Goal: Check status

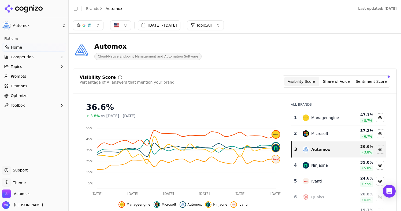
click at [181, 25] on button "[DATE] - [DATE]" at bounding box center [159, 25] width 43 height 10
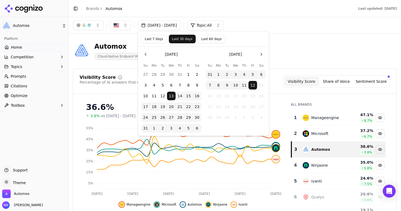
click at [156, 41] on button "Last 7 days" at bounding box center [153, 39] width 25 height 9
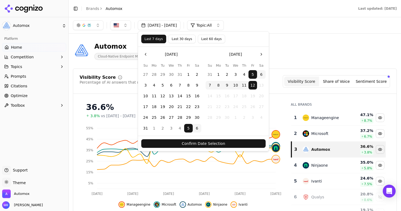
click at [182, 141] on button "Confirm Date Selection" at bounding box center [203, 143] width 125 height 9
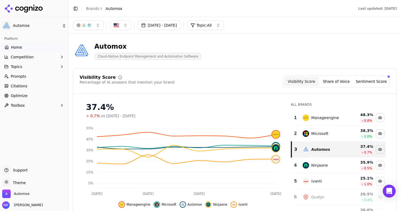
click at [181, 27] on button "[DATE] - [DATE]" at bounding box center [159, 25] width 43 height 10
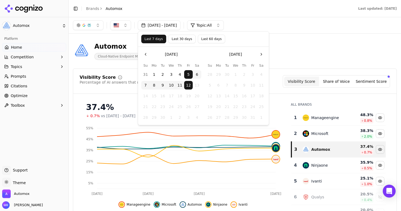
click at [214, 41] on button "Last 60 days" at bounding box center [211, 39] width 27 height 9
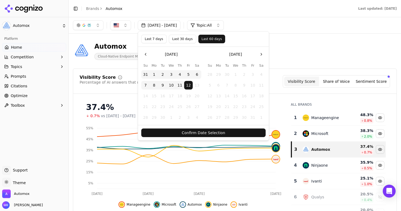
click at [210, 133] on button "Confirm Date Selection" at bounding box center [203, 132] width 125 height 9
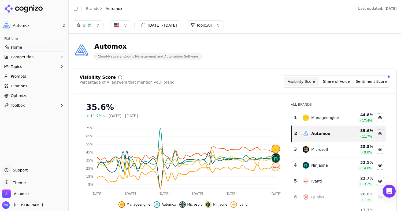
click at [179, 24] on button "[DATE] - [DATE]" at bounding box center [159, 25] width 43 height 10
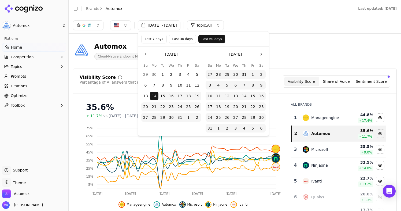
click at [175, 41] on button "Last 30 days" at bounding box center [182, 39] width 27 height 9
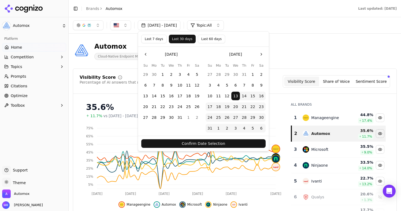
click at [188, 146] on button "Confirm Date Selection" at bounding box center [203, 143] width 125 height 9
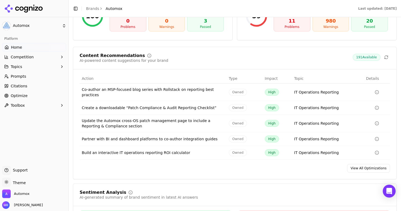
scroll to position [811, 0]
